Goal: Information Seeking & Learning: Learn about a topic

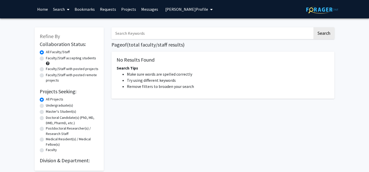
radio input "false"
radio input "true"
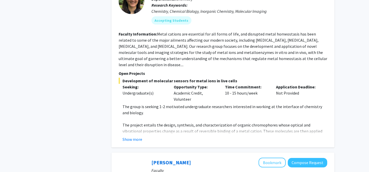
scroll to position [454, 0]
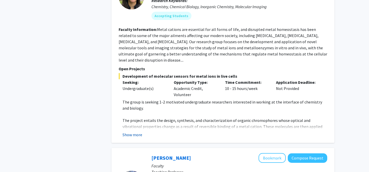
click at [129, 132] on button "Show more" at bounding box center [132, 135] width 20 height 6
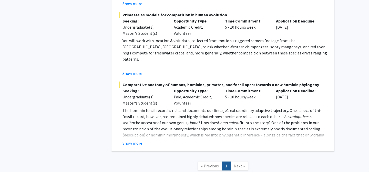
scroll to position [1057, 0]
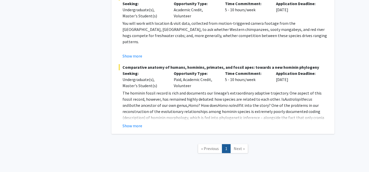
click at [237, 146] on span "Next »" at bounding box center [239, 148] width 11 height 5
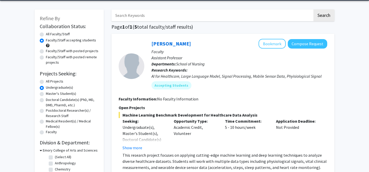
scroll to position [3, 0]
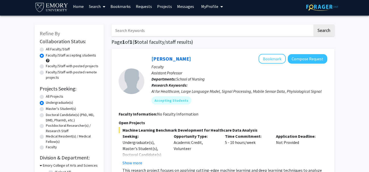
click at [44, 96] on div "All Projects" at bounding box center [69, 97] width 59 height 6
click at [46, 96] on label "All Projects" at bounding box center [54, 96] width 17 height 5
click at [46, 96] on input "All Projects" at bounding box center [47, 95] width 3 height 3
radio input "true"
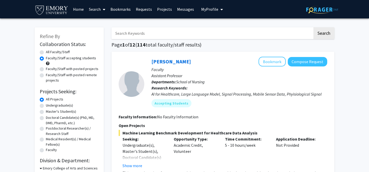
click at [46, 53] on label "All Faculty/Staff" at bounding box center [58, 51] width 24 height 5
click at [46, 53] on input "All Faculty/Staff" at bounding box center [47, 50] width 3 height 3
radio input "true"
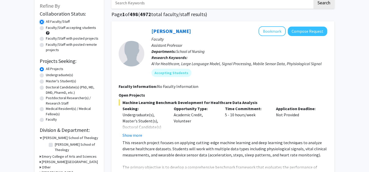
scroll to position [15, 0]
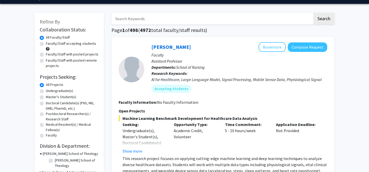
click at [49, 89] on label "Undergraduate(s)" at bounding box center [59, 90] width 27 height 5
click at [49, 89] on input "Undergraduate(s)" at bounding box center [47, 89] width 3 height 3
radio input "true"
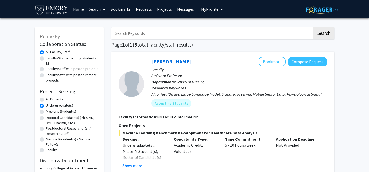
click at [46, 74] on label "Faculty/Staff with posted remote projects" at bounding box center [72, 77] width 53 height 11
click at [46, 74] on input "Faculty/Staff with posted remote projects" at bounding box center [47, 73] width 3 height 3
radio input "true"
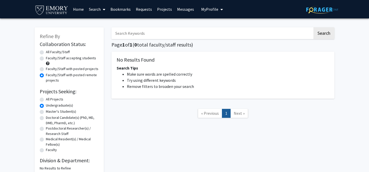
click at [46, 69] on label "Faculty/Staff with posted projects" at bounding box center [72, 68] width 53 height 5
click at [46, 69] on input "Faculty/Staff with posted projects" at bounding box center [47, 67] width 3 height 3
radio input "true"
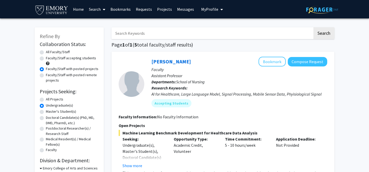
click at [46, 59] on label "Faculty/Staff accepting students" at bounding box center [71, 58] width 50 height 5
click at [46, 59] on input "Faculty/Staff accepting students" at bounding box center [47, 57] width 3 height 3
radio input "true"
click at [44, 51] on div "All Faculty/Staff" at bounding box center [69, 52] width 59 height 6
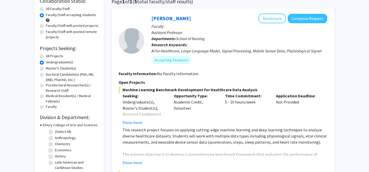
scroll to position [79, 0]
